Goal: Information Seeking & Learning: Learn about a topic

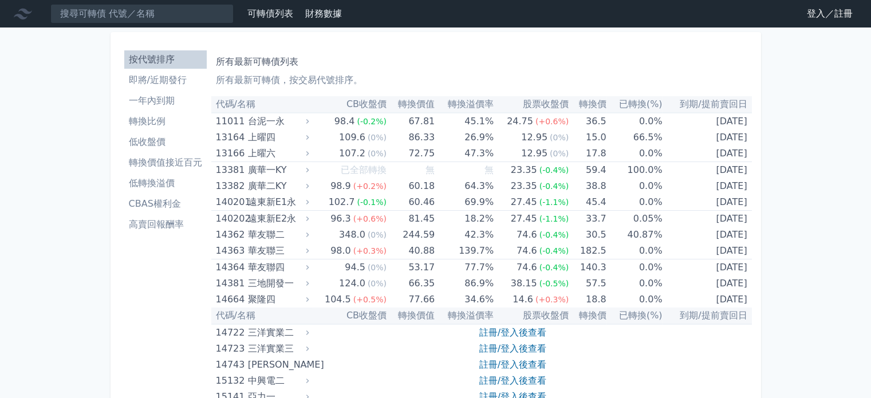
click at [815, 15] on link "登入／註冊" at bounding box center [830, 14] width 64 height 18
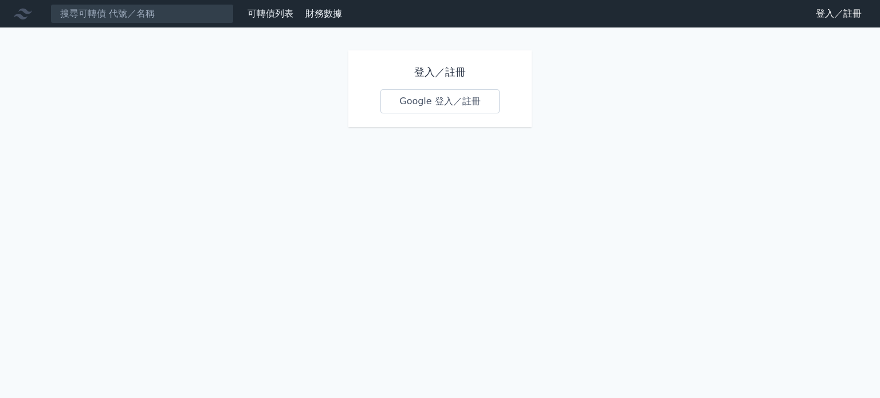
click at [456, 101] on link "Google 登入／註冊" at bounding box center [439, 101] width 119 height 24
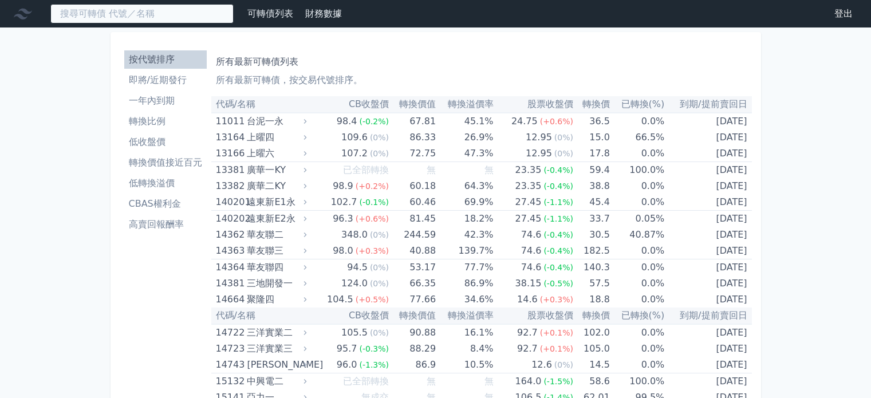
click at [178, 17] on input at bounding box center [141, 13] width 183 height 19
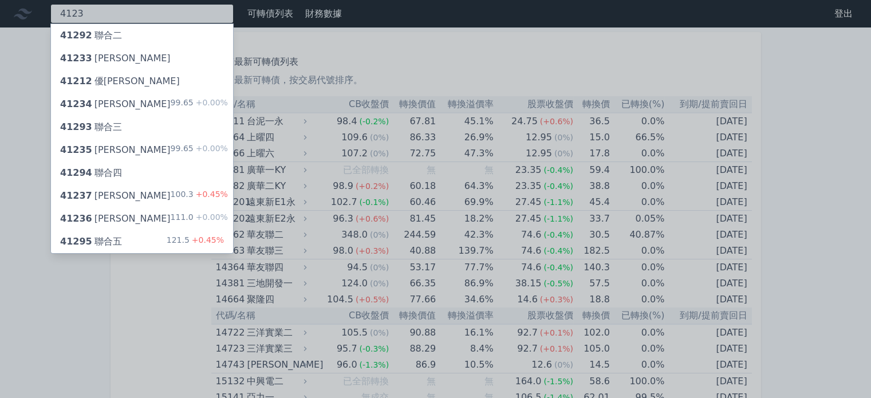
type input "4123"
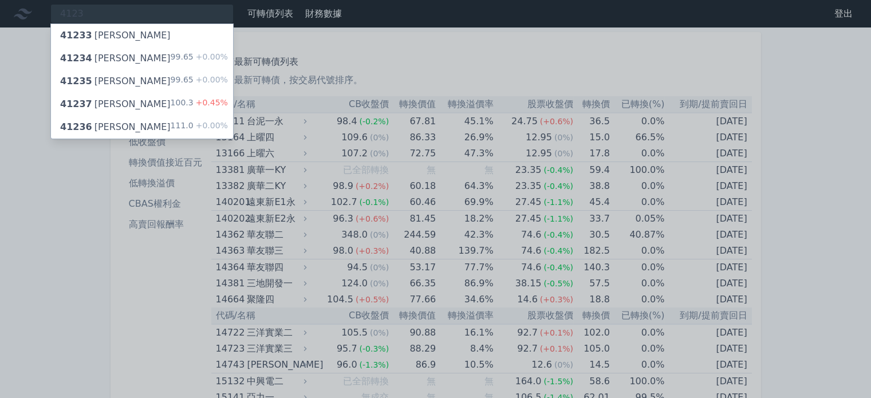
click at [115, 87] on div "41235 [PERSON_NAME]" at bounding box center [115, 81] width 111 height 14
click at [21, 130] on div at bounding box center [435, 199] width 871 height 398
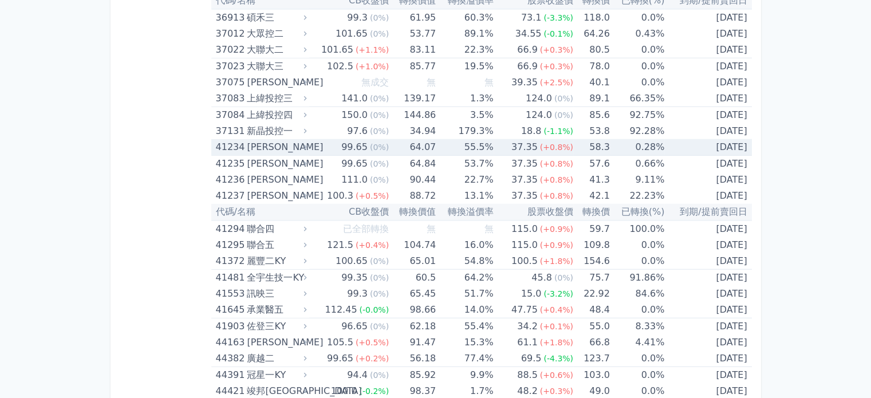
scroll to position [3037, 0]
